Goal: Task Accomplishment & Management: Use online tool/utility

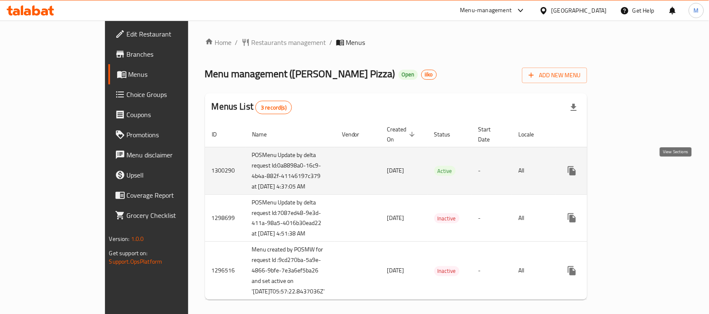
click at [638, 173] on icon "enhanced table" at bounding box center [633, 171] width 10 height 10
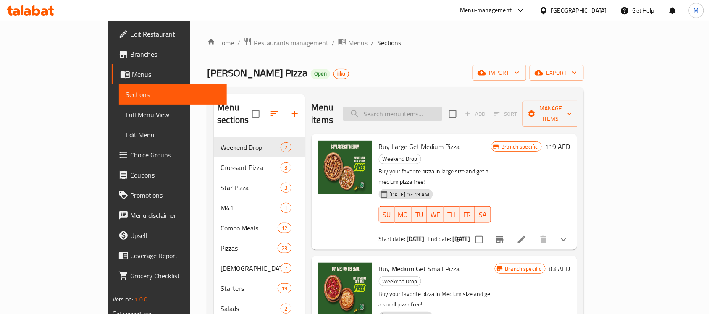
click at [443, 108] on input "search" at bounding box center [392, 114] width 99 height 15
click at [579, 45] on ol "Home / Restaurants management / Menus / Sections" at bounding box center [395, 42] width 377 height 11
click at [422, 113] on input "search" at bounding box center [392, 114] width 99 height 15
paste input "Buy Large Get Medium Pizza"
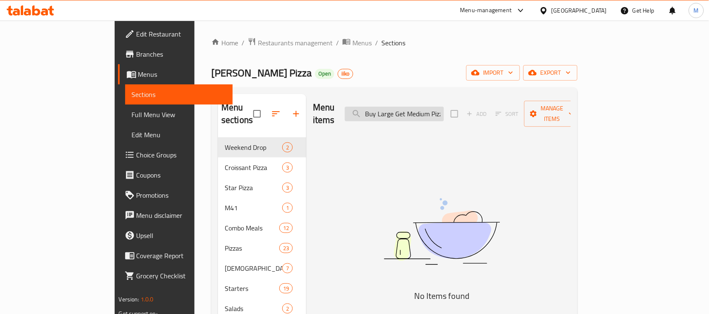
click at [444, 112] on input "Buy Large Get Medium Pizza" at bounding box center [394, 114] width 99 height 15
paste input "search"
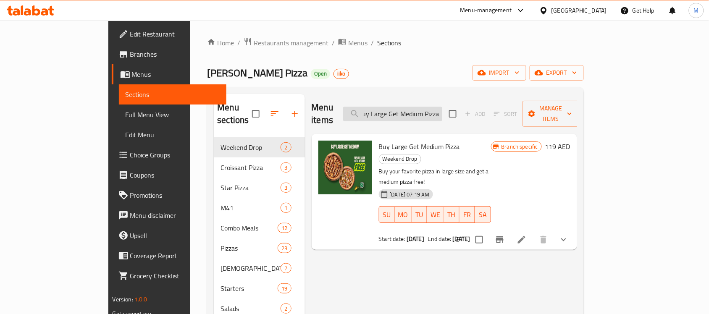
click at [408, 109] on input "Buy Large Get Medium Pizza" at bounding box center [392, 114] width 99 height 15
type input "Buy Large Get Medium Pizza"
click at [526, 236] on icon at bounding box center [522, 240] width 8 height 8
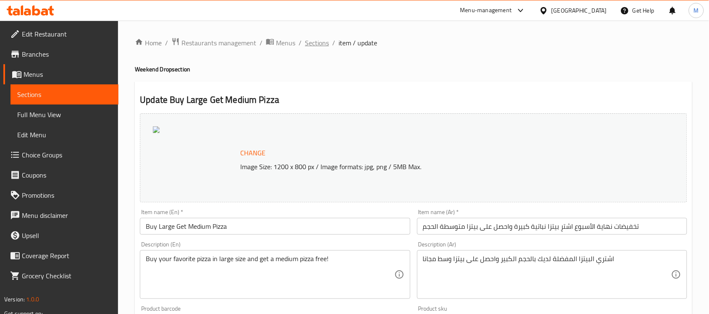
click at [303, 45] on ol "Home / Restaurants management / Menus / Sections / item / update" at bounding box center [414, 42] width 558 height 11
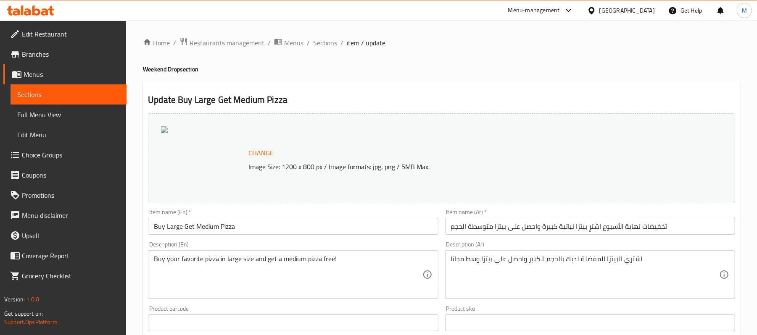
click at [336, 46] on ol "Home / Restaurants management / Menus / Sections / item / update" at bounding box center [441, 42] width 597 height 11
click at [330, 45] on span "Sections" at bounding box center [325, 43] width 24 height 10
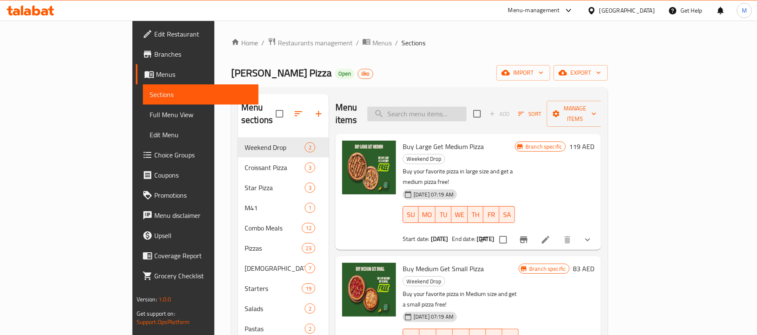
click at [459, 107] on input "search" at bounding box center [416, 114] width 99 height 15
paste input "Buy Medium Get Small Pizza"
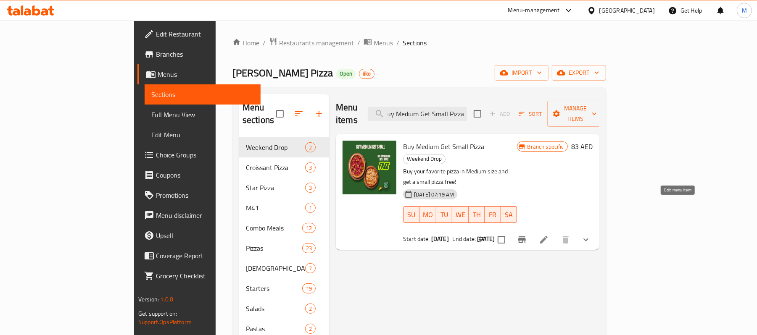
type input "Buy Medium Get Small Pizza"
click at [549, 235] on icon at bounding box center [544, 240] width 10 height 10
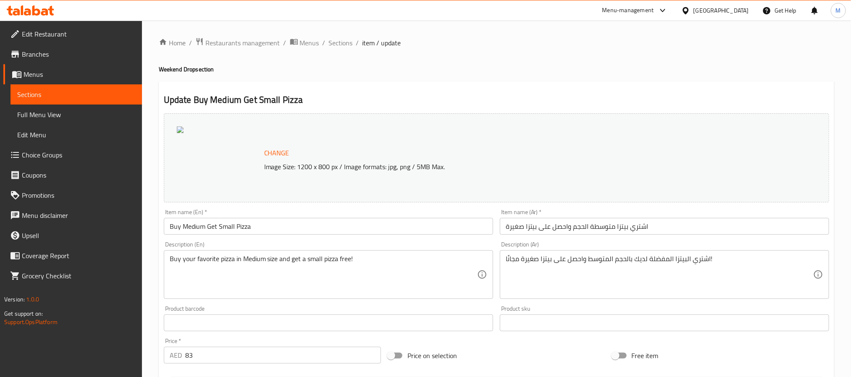
click at [47, 59] on span "Branches" at bounding box center [78, 54] width 113 height 10
